Goal: Book appointment/travel/reservation

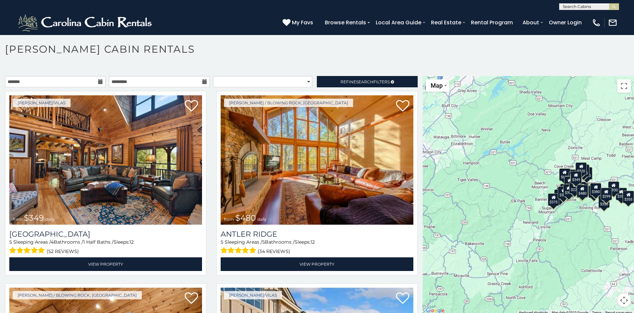
scroll to position [4, 0]
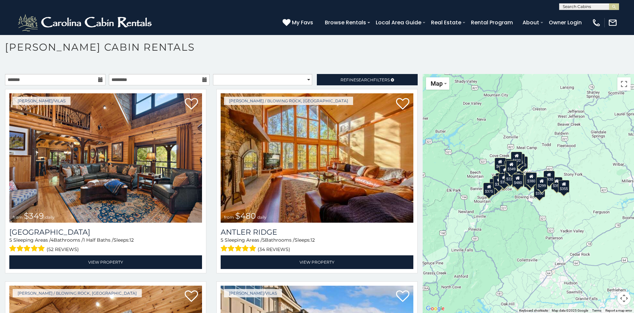
drag, startPoint x: 567, startPoint y: 237, endPoint x: 493, endPoint y: 220, distance: 76.3
click at [493, 228] on div "$349 $480 $315 $425 $565 $355 $635 $675 $930 $400 $451 $330 $400 $485 $460 $395…" at bounding box center [528, 193] width 211 height 239
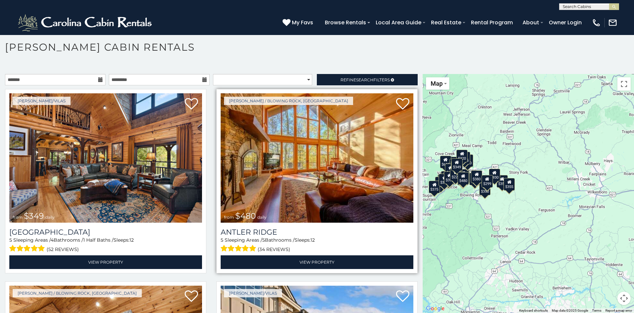
drag, startPoint x: 555, startPoint y: 221, endPoint x: 341, endPoint y: 189, distance: 216.4
click at [341, 74] on main "**********" at bounding box center [317, 74] width 634 height 0
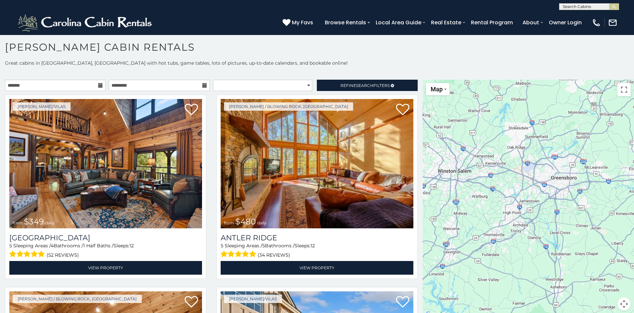
scroll to position [0, 0]
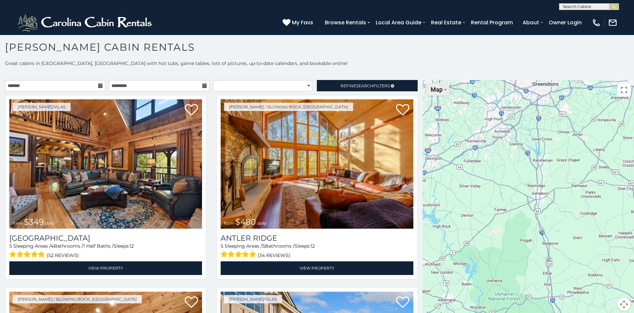
drag, startPoint x: 461, startPoint y: 164, endPoint x: 475, endPoint y: 106, distance: 60.2
click at [434, 92] on div "$349 $480 $315 $425 $565 $355 $635 $675 $930 $400 $451 $330 $400 $485 $460 $395…" at bounding box center [528, 199] width 211 height 239
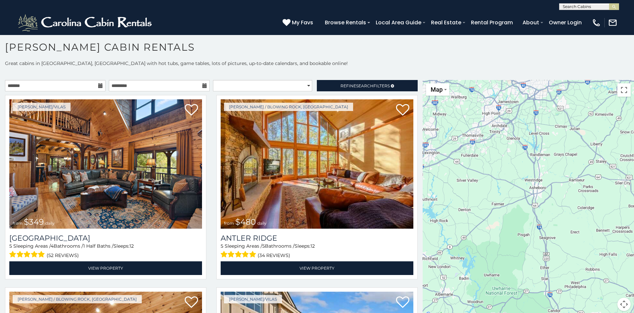
drag, startPoint x: 622, startPoint y: 305, endPoint x: 605, endPoint y: 248, distance: 59.7
click at [605, 248] on div "$349 $480 $315 $425 $565 $355 $635 $675 $930 $400 $451 $330 $400 $485 $460 $395…" at bounding box center [528, 199] width 211 height 239
click at [621, 303] on button "Map camera controls" at bounding box center [624, 303] width 13 height 13
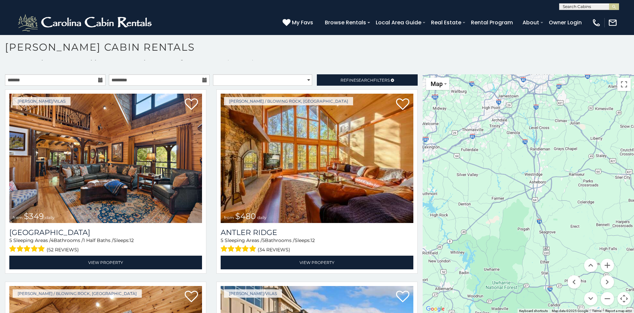
scroll to position [6, 0]
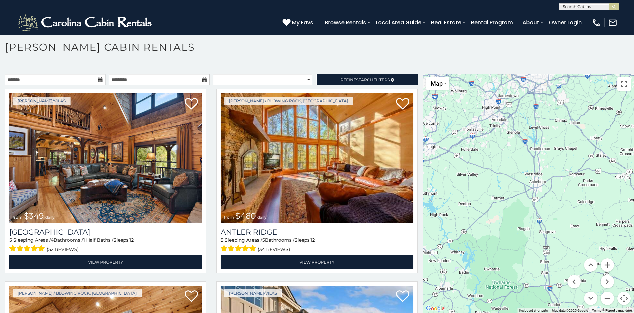
click at [623, 301] on button "Map camera controls" at bounding box center [624, 297] width 13 height 13
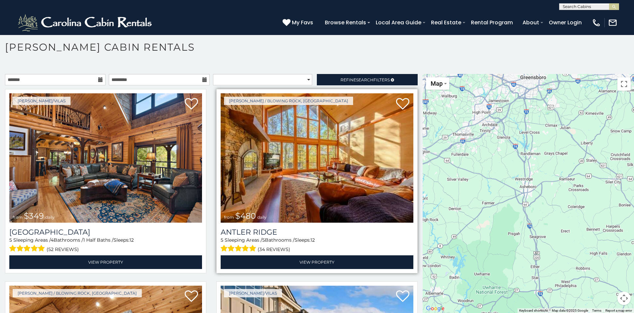
drag, startPoint x: 470, startPoint y: 121, endPoint x: 391, endPoint y: 158, distance: 87.4
click at [379, 74] on main "**********" at bounding box center [317, 74] width 634 height 0
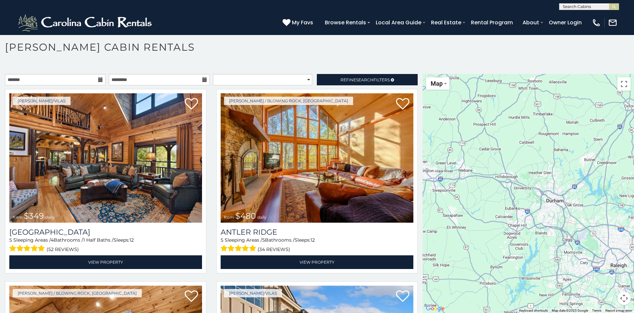
drag, startPoint x: 485, startPoint y: 147, endPoint x: 442, endPoint y: 198, distance: 66.1
click at [459, 187] on div "$349 $480 $315 $425 $565 $355 $635 $675 $930 $400 $451 $330 $400 $485 $460 $395…" at bounding box center [528, 193] width 211 height 239
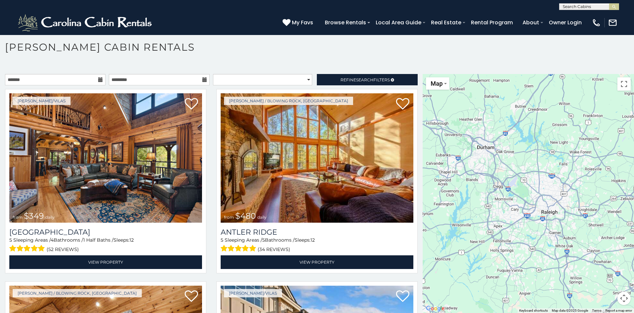
drag, startPoint x: 559, startPoint y: 226, endPoint x: 513, endPoint y: 127, distance: 108.9
click at [513, 127] on div "$349 $480 $315 $425 $565 $355 $635 $675 $930 $400 $451 $330 $400 $485 $460 $395…" at bounding box center [528, 193] width 211 height 239
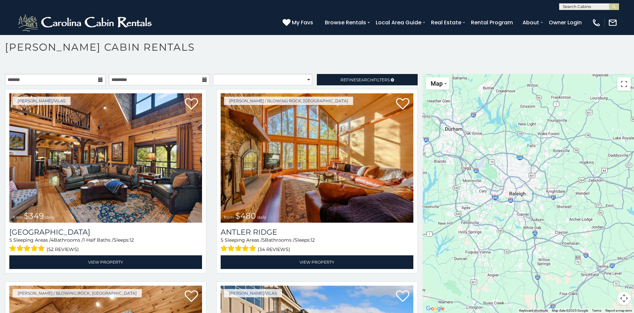
drag, startPoint x: 496, startPoint y: 216, endPoint x: 495, endPoint y: 196, distance: 20.0
click at [498, 199] on div "$349 $480 $315 $425 $565 $355 $635 $675 $930 $400 $451 $330 $400 $485 $460 $395…" at bounding box center [528, 193] width 211 height 239
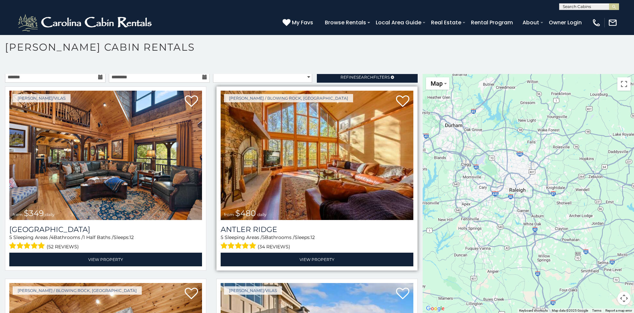
scroll to position [0, 0]
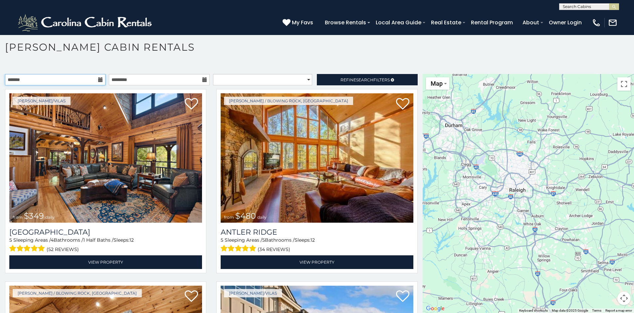
click at [79, 81] on input "text" at bounding box center [55, 79] width 101 height 11
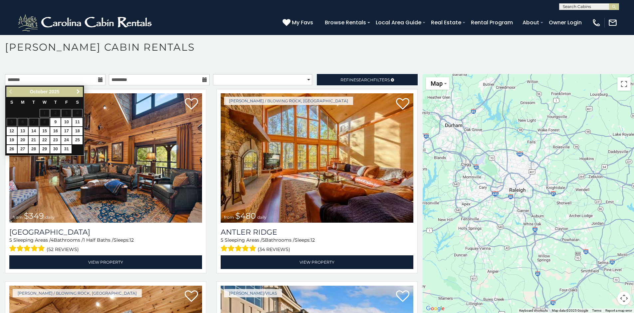
click at [76, 91] on span "Next" at bounding box center [78, 91] width 5 height 5
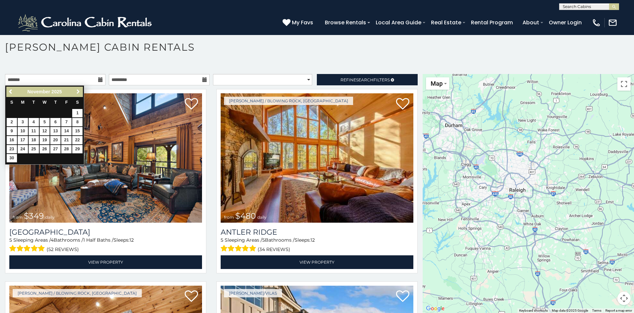
click at [76, 91] on span "Next" at bounding box center [78, 91] width 5 height 5
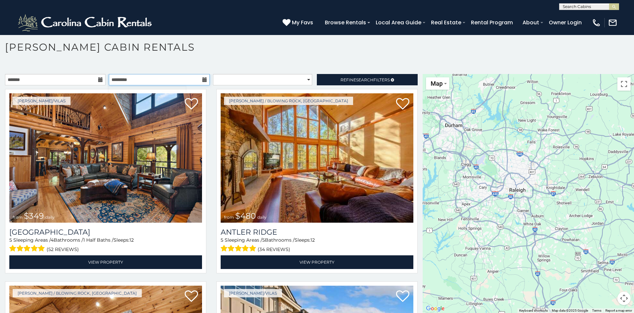
click at [160, 78] on input "text" at bounding box center [159, 79] width 101 height 11
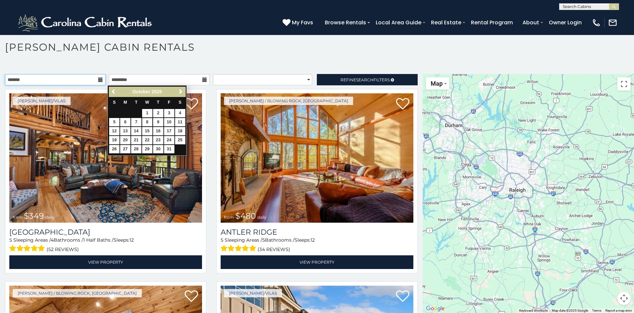
click at [80, 79] on input "text" at bounding box center [55, 79] width 101 height 11
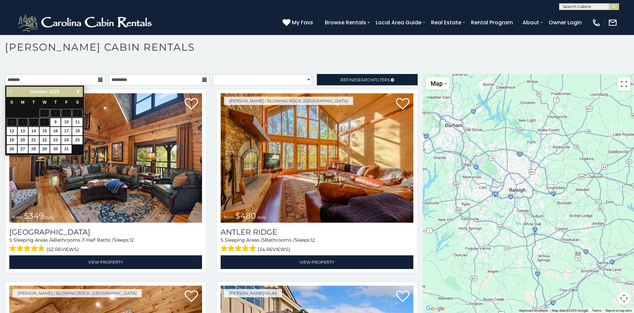
click at [75, 94] on link "Next" at bounding box center [78, 92] width 8 height 8
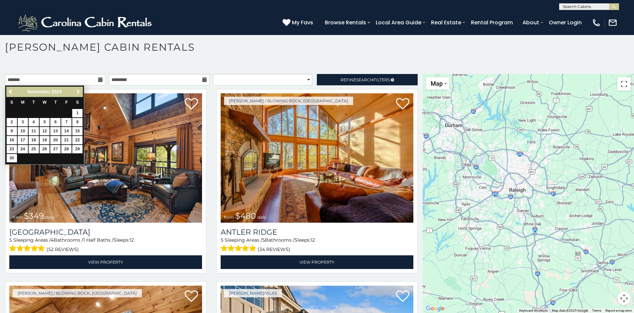
click at [76, 93] on span "Next" at bounding box center [78, 91] width 5 height 5
click at [76, 131] on link "20" at bounding box center [77, 131] width 10 height 8
type input "**********"
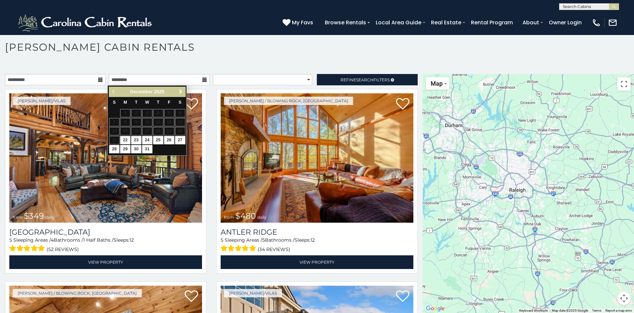
click at [181, 90] on span "Next" at bounding box center [180, 91] width 5 height 5
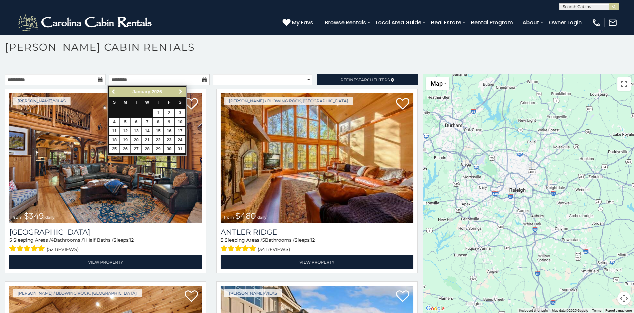
click at [156, 109] on td "1" at bounding box center [158, 113] width 11 height 9
type input "**********"
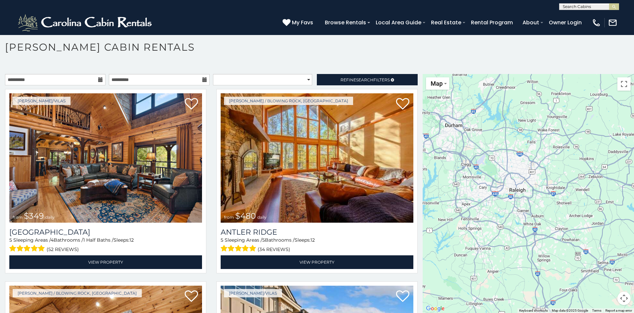
click at [172, 44] on h1 "[PERSON_NAME] Cabin Rentals" at bounding box center [317, 50] width 634 height 19
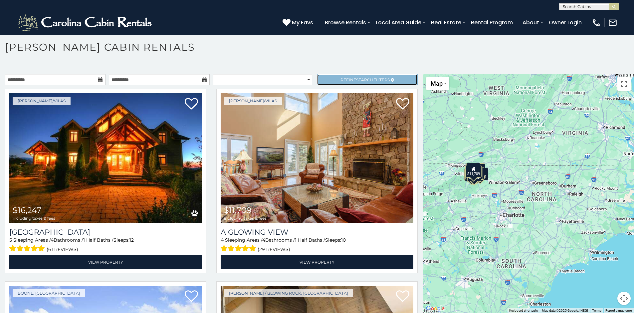
click at [317, 74] on link "Refine Search Filters" at bounding box center [367, 79] width 101 height 11
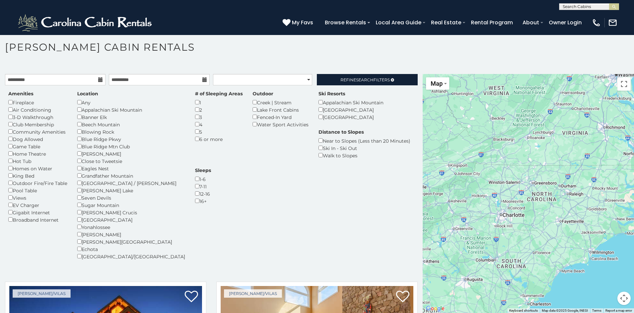
click at [80, 105] on div "Any" at bounding box center [131, 102] width 108 height 7
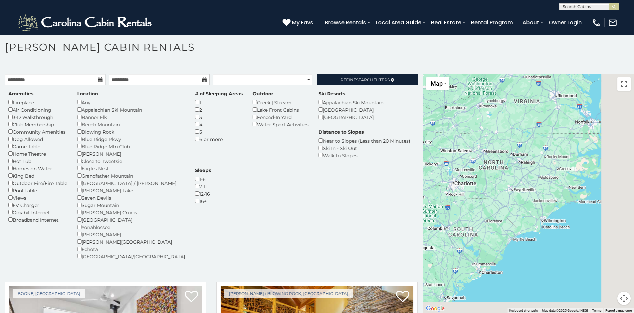
drag, startPoint x: 499, startPoint y: 204, endPoint x: 291, endPoint y: 41, distance: 264.0
click at [402, 74] on main "**********" at bounding box center [317, 74] width 634 height 0
